Goal: Connect with others: Connect with others

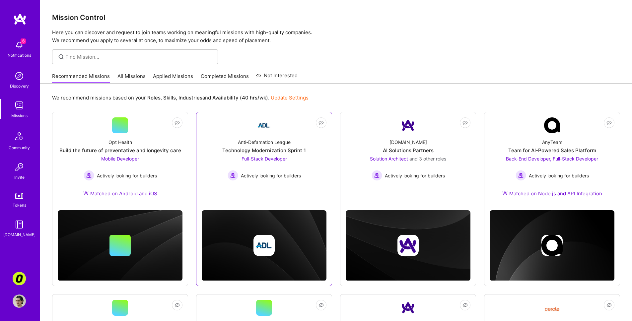
click at [223, 139] on div "Anti-Defamation League Technology Modernization Sprint 1 Full-Stack Developer A…" at bounding box center [264, 156] width 125 height 47
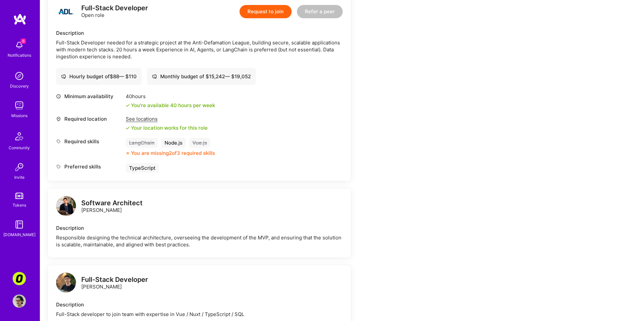
scroll to position [49, 0]
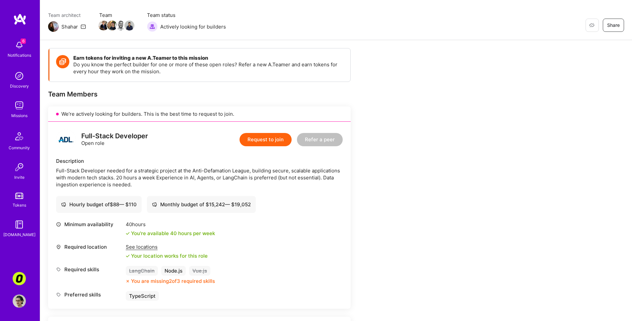
drag, startPoint x: 134, startPoint y: 174, endPoint x: 139, endPoint y: 173, distance: 5.1
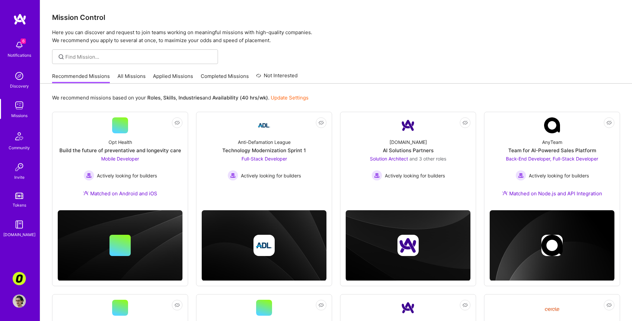
click at [131, 76] on link "All Missions" at bounding box center [131, 78] width 28 height 11
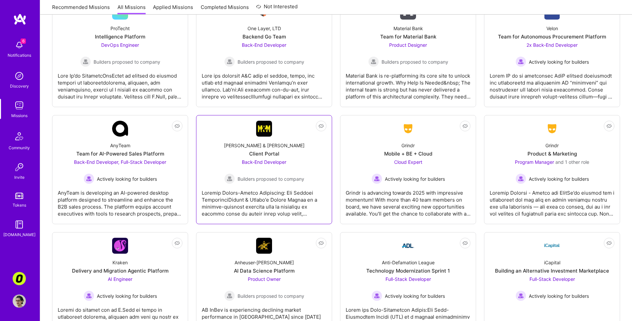
scroll to position [1426, 0]
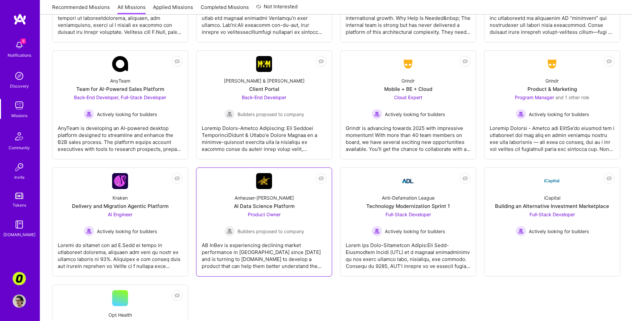
click at [246, 228] on span "Builders proposed to company" at bounding box center [271, 231] width 67 height 7
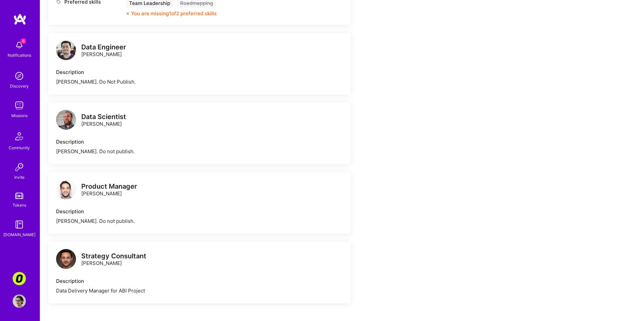
scroll to position [369, 0]
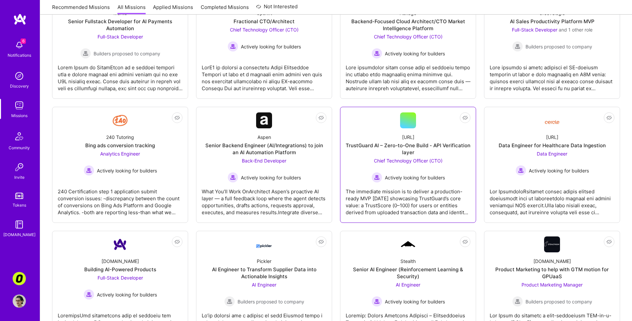
scroll to position [48, 0]
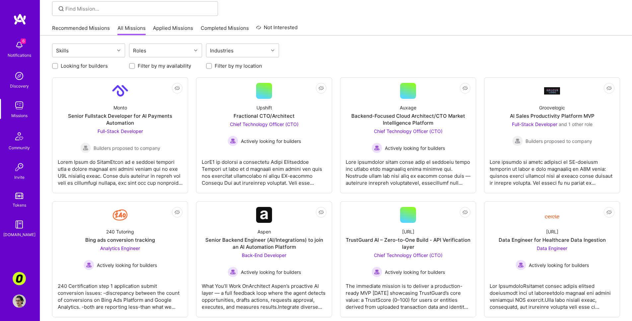
click at [19, 204] on div "Tokens" at bounding box center [20, 205] width 14 height 7
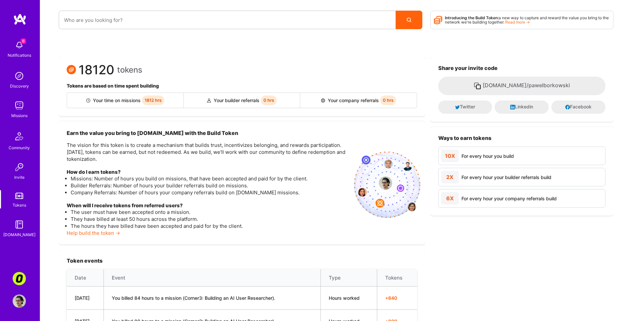
click at [24, 46] on img at bounding box center [19, 44] width 13 height 13
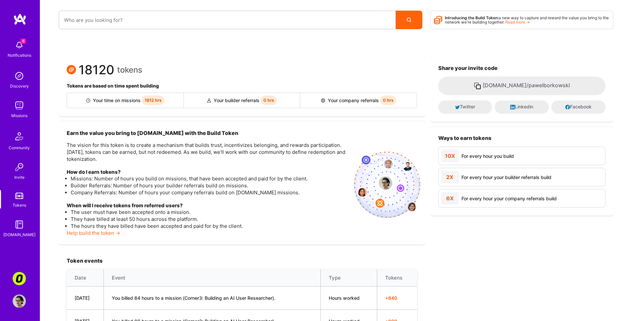
click at [18, 54] on div "Notifications" at bounding box center [20, 55] width 24 height 7
click at [24, 86] on div "Discovery" at bounding box center [19, 86] width 19 height 7
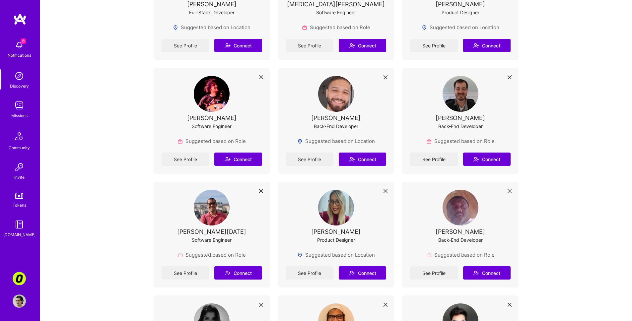
scroll to position [1986, 0]
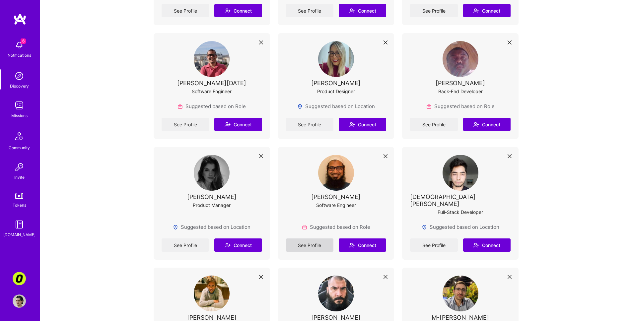
click at [312, 239] on link "See Profile" at bounding box center [309, 245] width 47 height 13
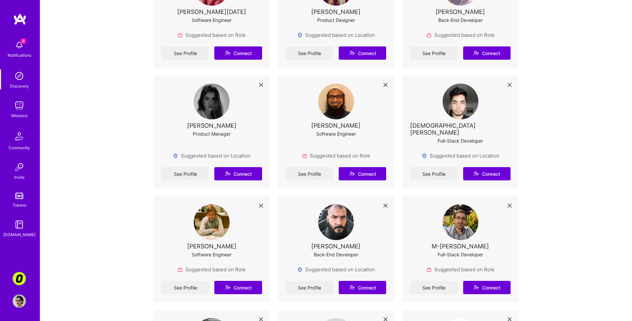
scroll to position [2134, 0]
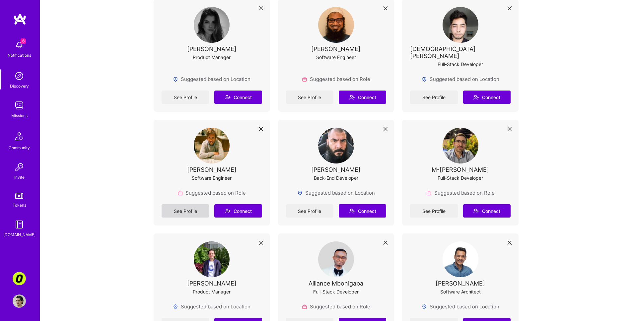
click at [193, 204] on link "See Profile" at bounding box center [185, 210] width 47 height 13
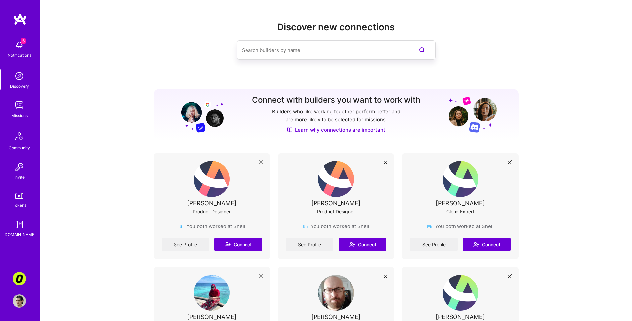
click at [321, 130] on link "Learn why connections are important" at bounding box center [336, 129] width 98 height 7
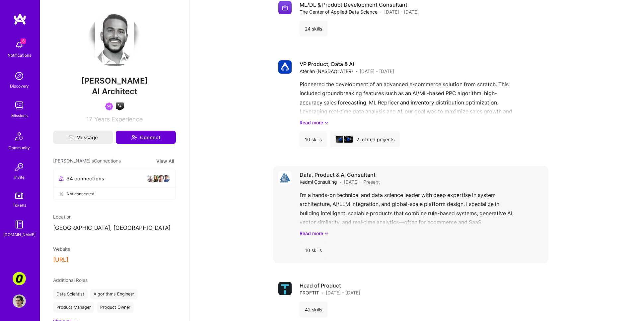
scroll to position [1131, 0]
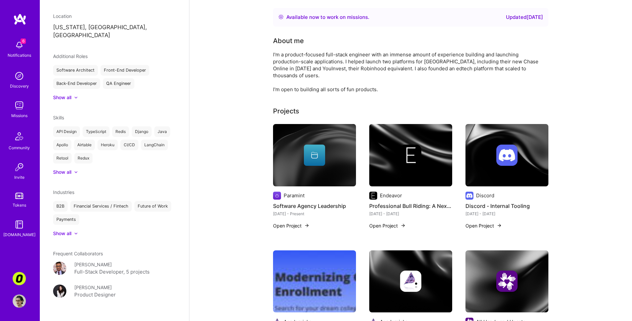
scroll to position [205, 0]
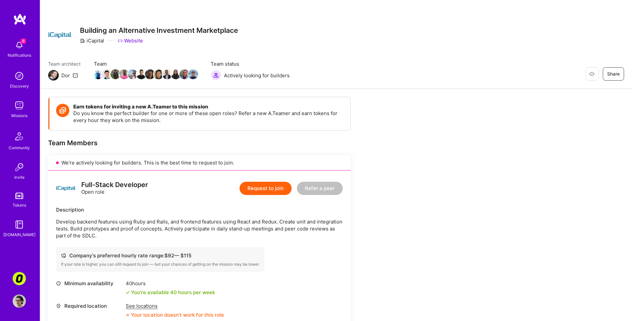
scroll to position [70, 0]
